Goal: Information Seeking & Learning: Learn about a topic

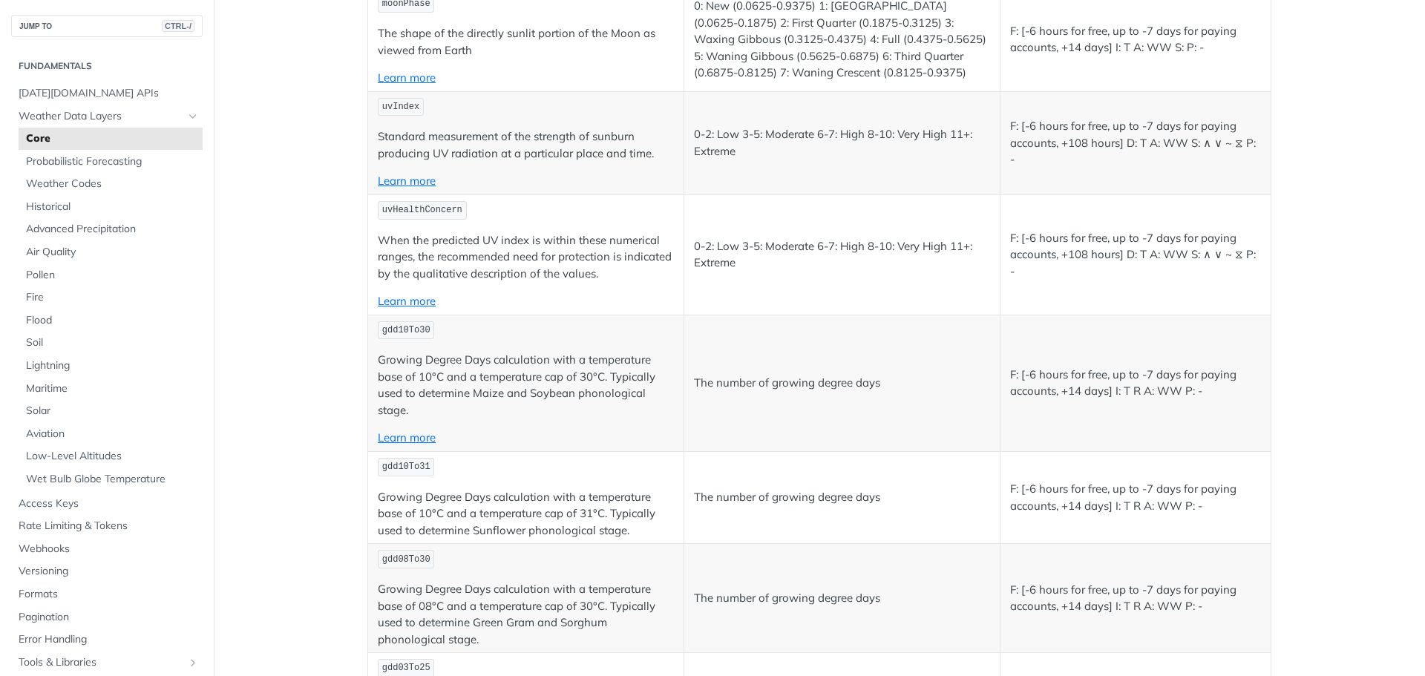
scroll to position [6607, 0]
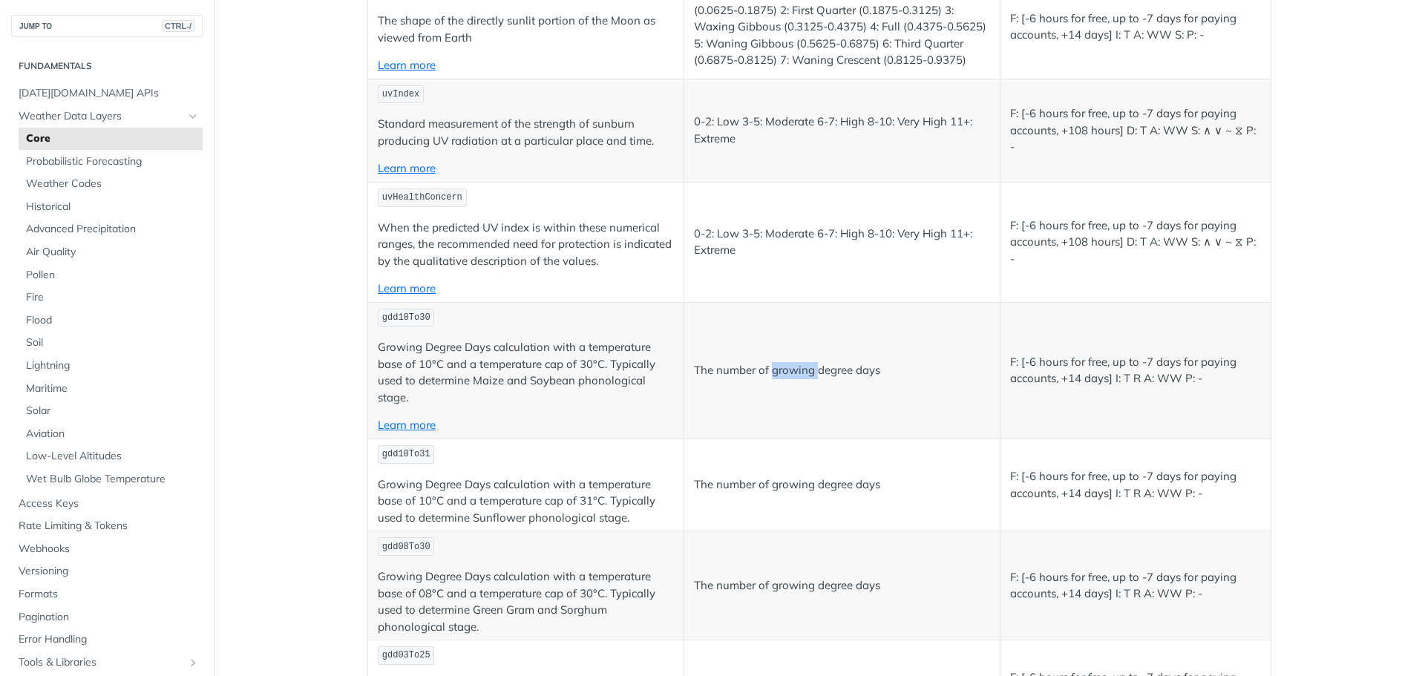
drag, startPoint x: 811, startPoint y: 370, endPoint x: 768, endPoint y: 371, distance: 42.3
click at [768, 371] on p "The number of growing degree days" at bounding box center [842, 370] width 296 height 17
click at [776, 370] on p "The number of growing degree days" at bounding box center [842, 370] width 296 height 17
drag, startPoint x: 806, startPoint y: 371, endPoint x: 767, endPoint y: 373, distance: 39.4
click at [767, 373] on p "The number of growing degree days" at bounding box center [842, 370] width 296 height 17
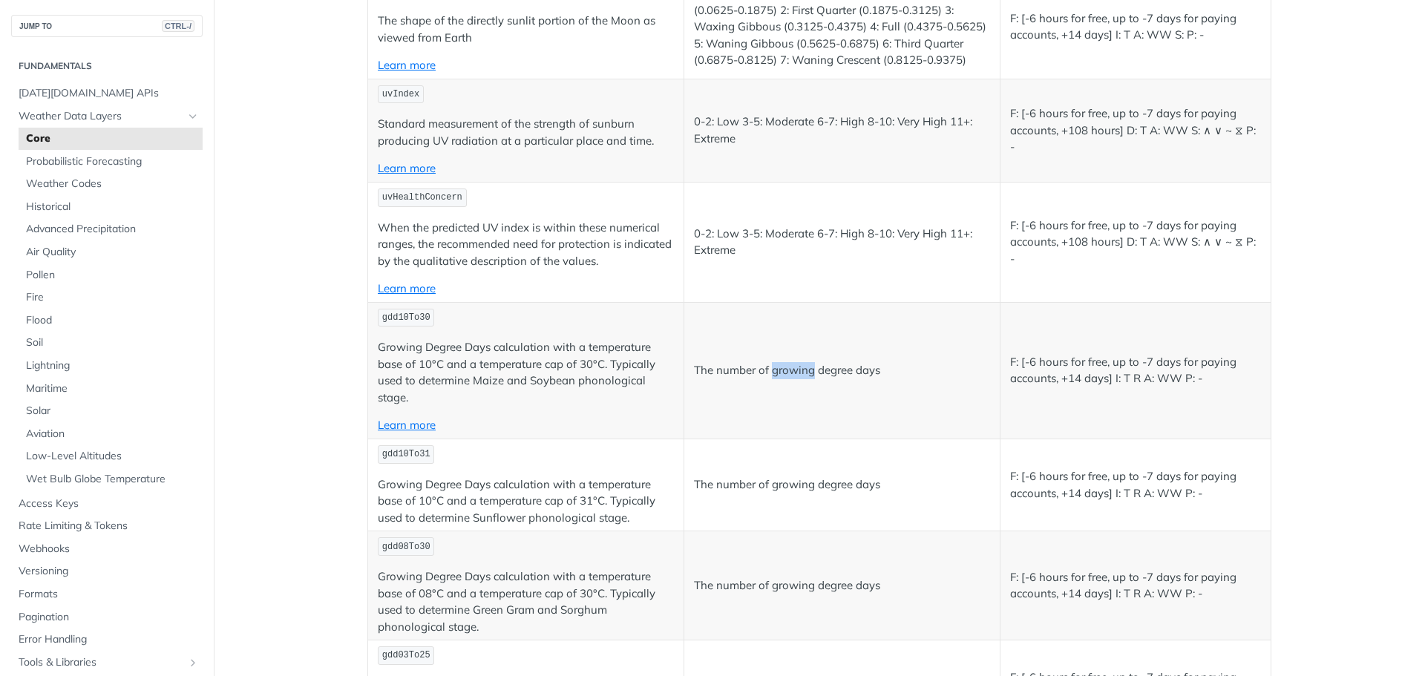
click at [757, 378] on div at bounding box center [757, 378] width 0 height 0
click at [815, 396] on td "The number of growing degree days" at bounding box center [842, 370] width 316 height 137
drag, startPoint x: 886, startPoint y: 376, endPoint x: 690, endPoint y: 378, distance: 195.2
click at [694, 378] on p "The number of growing degree days" at bounding box center [842, 370] width 296 height 17
click at [681, 378] on div at bounding box center [681, 378] width 0 height 0
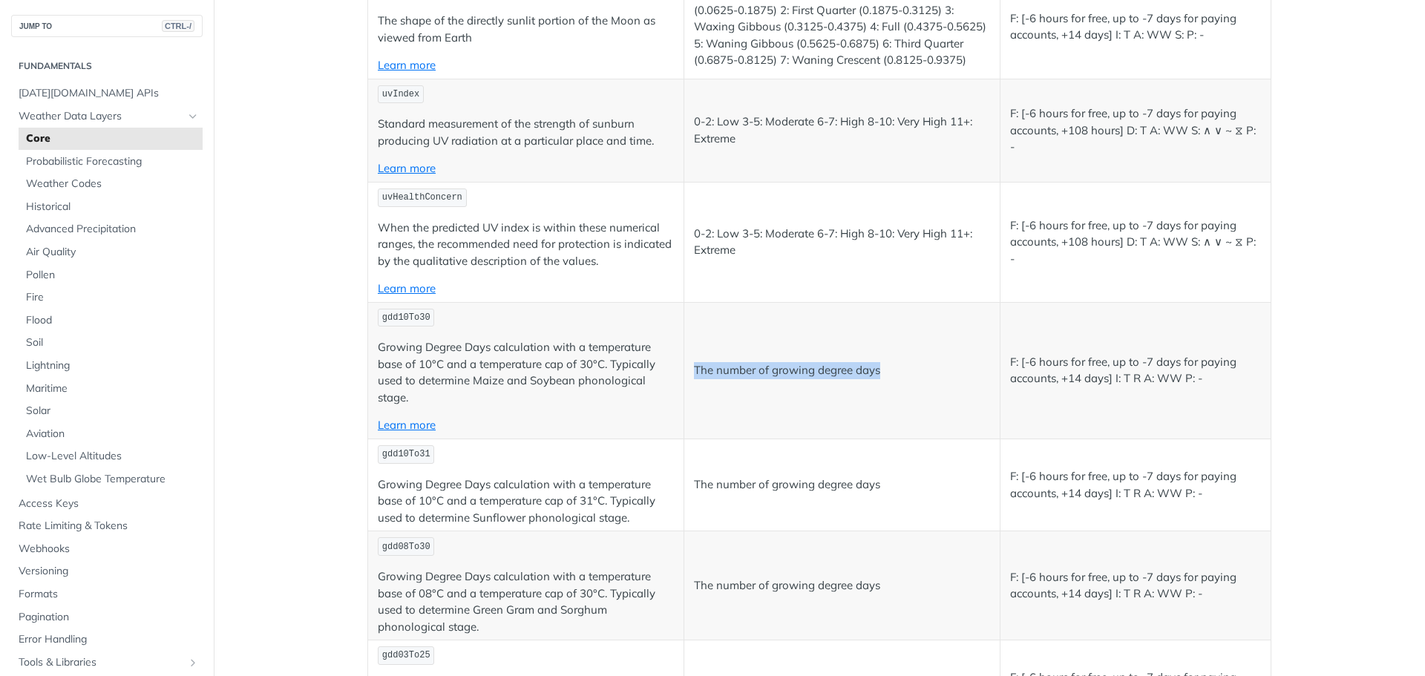
click at [764, 397] on td "The number of growing degree days" at bounding box center [842, 370] width 316 height 137
click at [847, 393] on td "The number of growing degree days" at bounding box center [842, 370] width 316 height 137
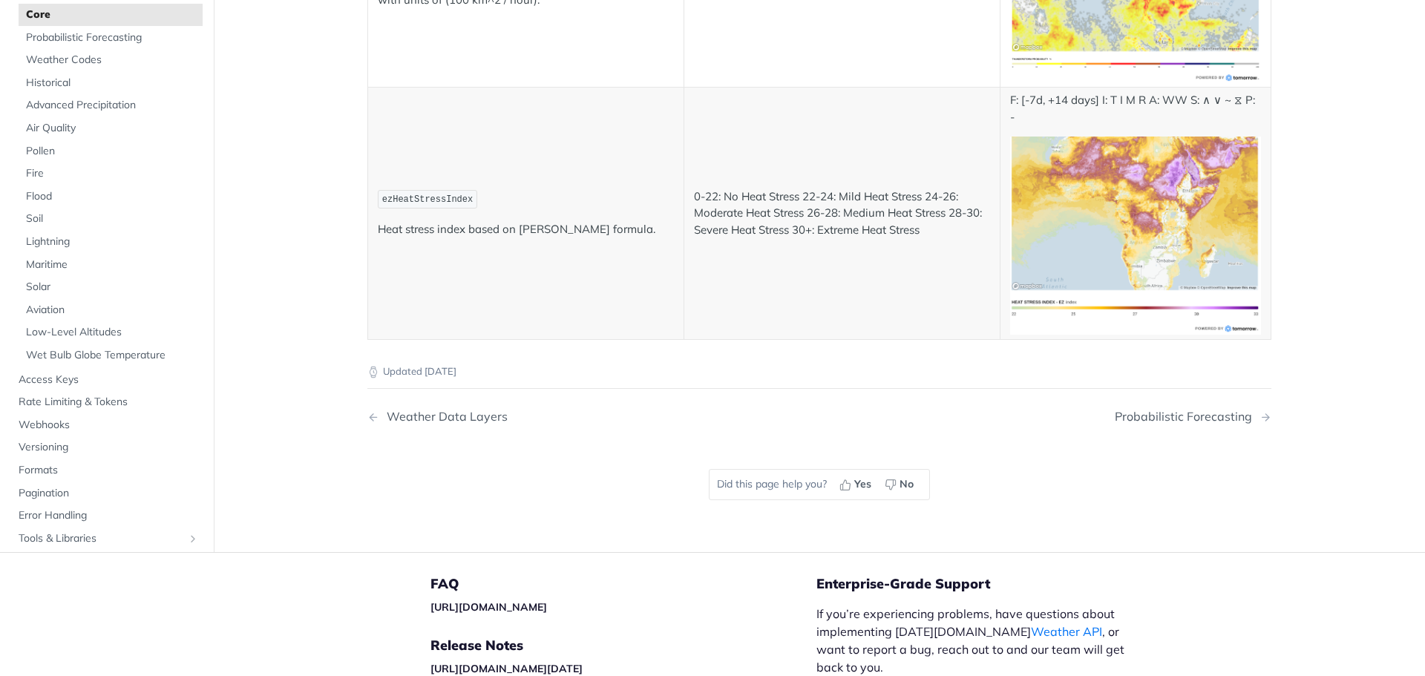
scroll to position [8017, 0]
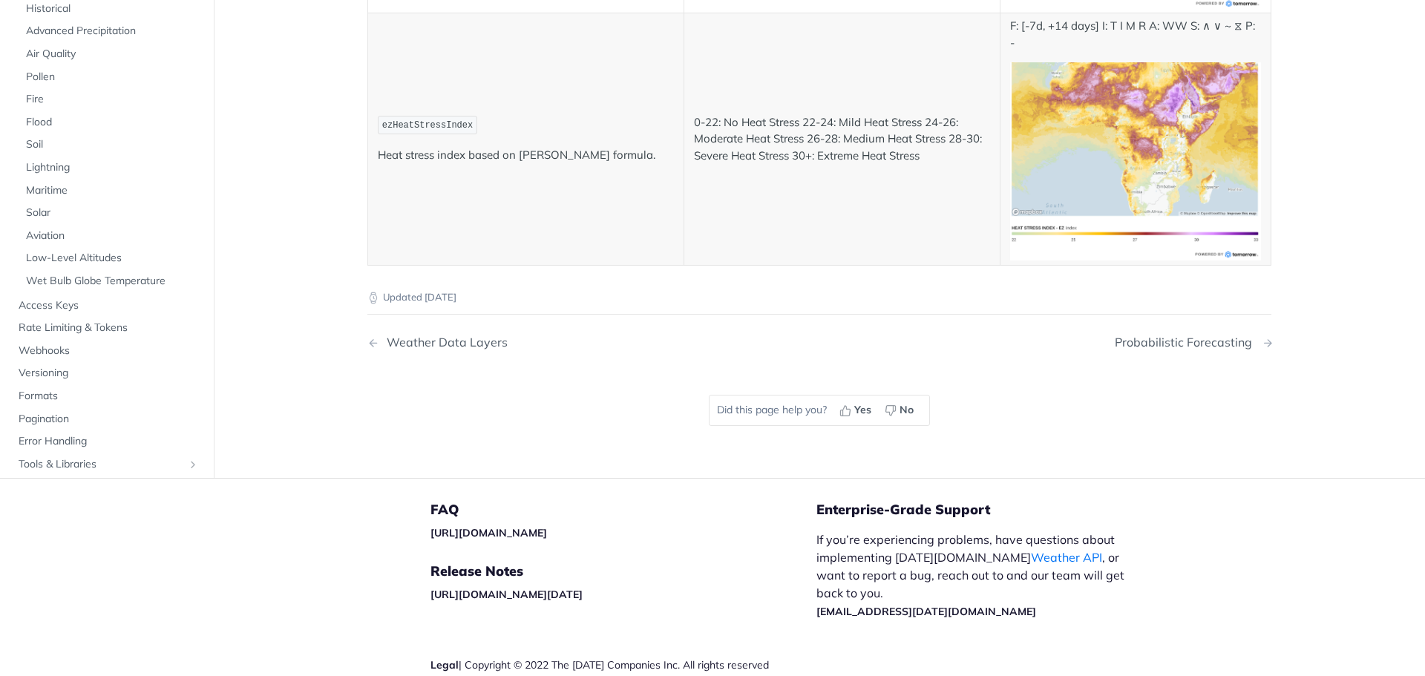
click at [1151, 336] on div "Probabilistic Forecasting" at bounding box center [1187, 343] width 145 height 14
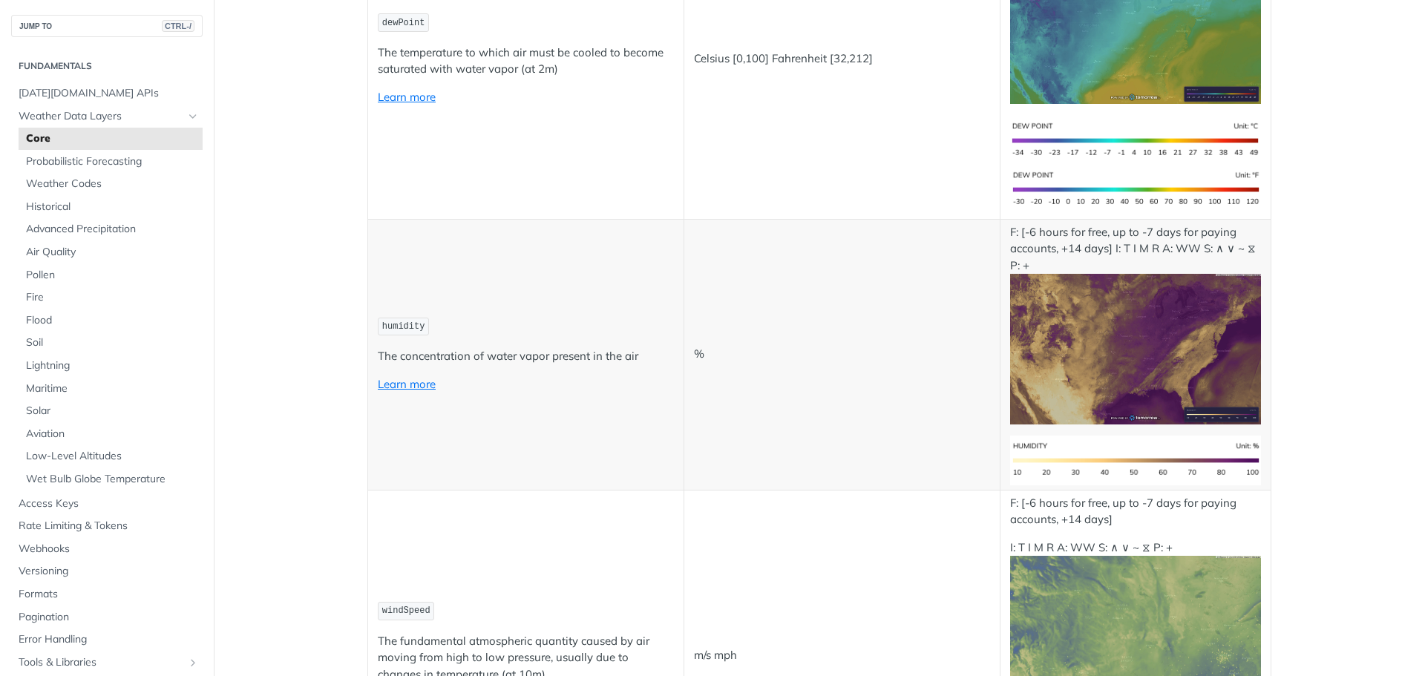
scroll to position [891, 0]
